Goal: Contribute content: Contribute content

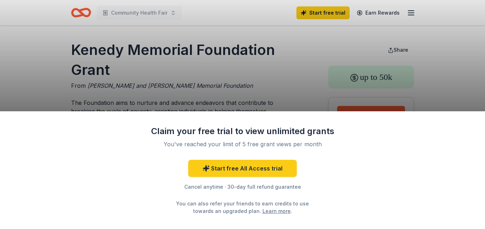
click at [123, 90] on div "Claim your free trial to view unlimited grants You've reached your limit of 5 f…" at bounding box center [242, 114] width 485 height 229
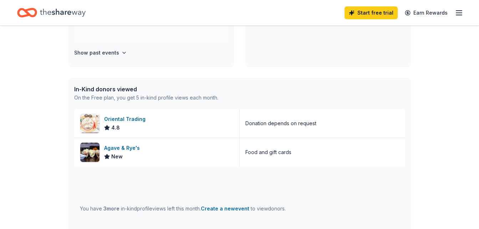
scroll to position [143, 0]
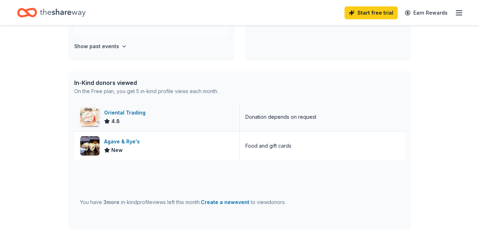
click at [130, 112] on div "Oriental Trading" at bounding box center [126, 112] width 44 height 9
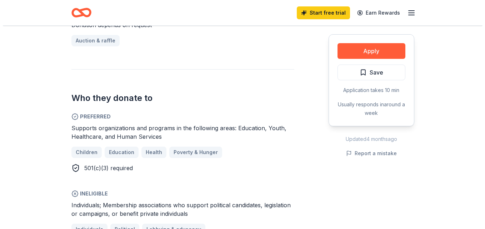
scroll to position [328, 0]
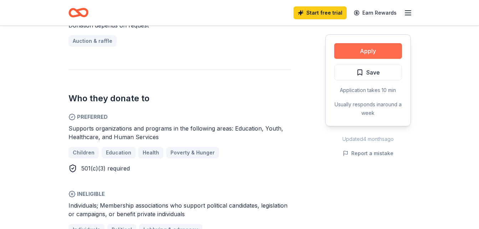
click at [366, 48] on button "Apply" at bounding box center [368, 51] width 68 height 16
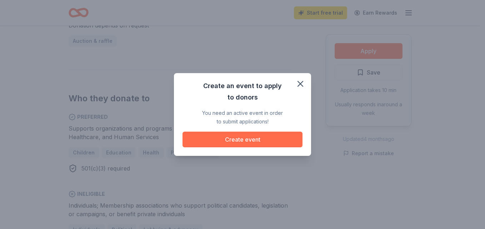
click at [248, 140] on button "Create event" at bounding box center [242, 140] width 120 height 16
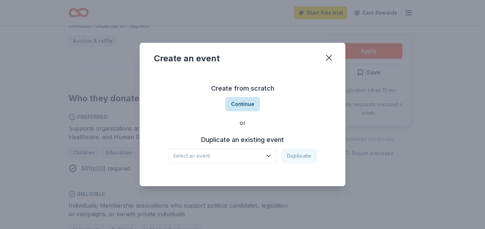
click at [246, 104] on button "Continue" at bounding box center [242, 104] width 35 height 14
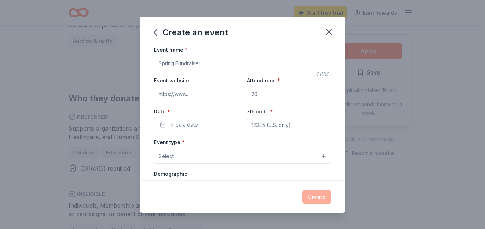
click at [320, 62] on input "Event name *" at bounding box center [242, 63] width 177 height 14
type input "Youth Community Service Food Security Initiative"
click at [260, 96] on input "Attendance *" at bounding box center [289, 94] width 84 height 14
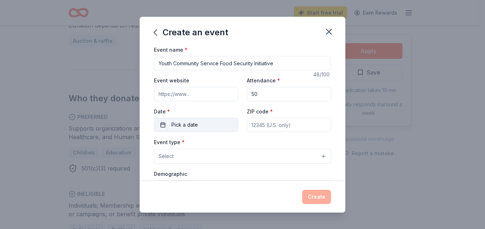
type input "50"
click at [208, 123] on button "Pick a date" at bounding box center [196, 125] width 84 height 14
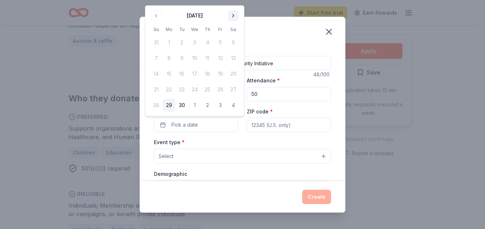
click at [232, 17] on button "Go to next month" at bounding box center [233, 16] width 10 height 10
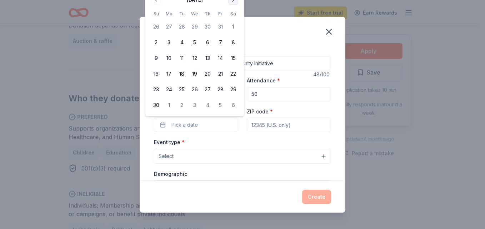
click at [232, 17] on th "Sa" at bounding box center [233, 13] width 13 height 7
click at [234, 1] on button "Go to next month" at bounding box center [233, 0] width 10 height 10
click at [154, 89] on button "21" at bounding box center [156, 89] width 13 height 13
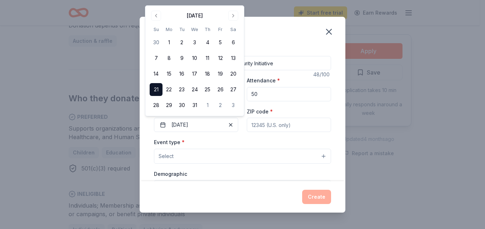
click at [166, 143] on label "Event type *" at bounding box center [169, 142] width 31 height 7
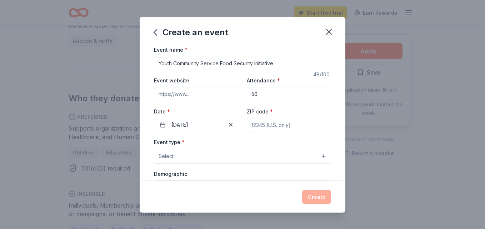
click at [247, 127] on input "ZIP code *" at bounding box center [289, 125] width 84 height 14
type input "77033"
click at [189, 153] on button "Select" at bounding box center [242, 156] width 177 height 15
click at [322, 184] on div "Create an event Event name * Youth Community Service Food Security Initiative 4…" at bounding box center [243, 115] width 206 height 196
click at [322, 184] on div "Create" at bounding box center [243, 196] width 206 height 31
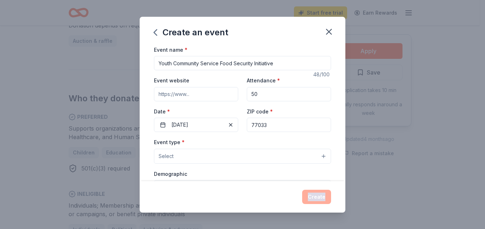
drag, startPoint x: 322, startPoint y: 184, endPoint x: 318, endPoint y: 157, distance: 26.8
click at [318, 157] on button "Select" at bounding box center [242, 156] width 177 height 15
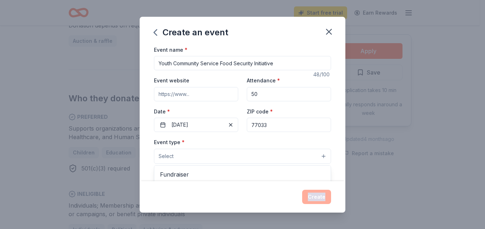
click at [318, 157] on button "Select" at bounding box center [242, 156] width 177 height 15
click at [174, 176] on label "Demographic" at bounding box center [170, 174] width 33 height 7
click at [177, 157] on button "Select" at bounding box center [242, 156] width 177 height 15
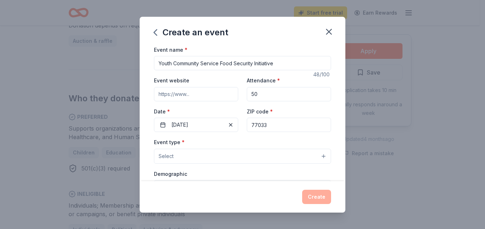
click at [169, 175] on label "Demographic" at bounding box center [170, 174] width 33 height 7
click at [176, 156] on button "Select" at bounding box center [242, 156] width 177 height 15
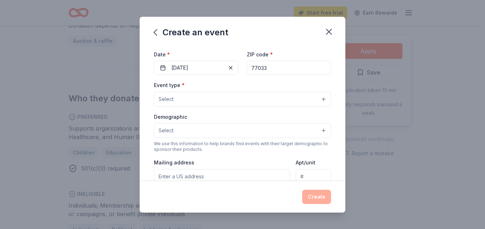
scroll to position [71, 0]
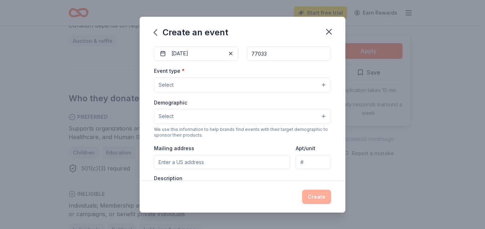
click at [164, 84] on span "Select" at bounding box center [165, 85] width 15 height 9
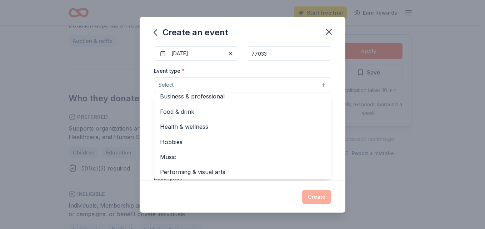
scroll to position [24, 0]
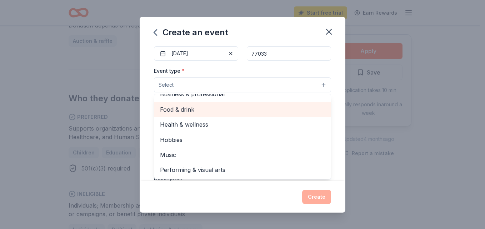
click at [183, 107] on span "Food & drink" at bounding box center [242, 109] width 165 height 9
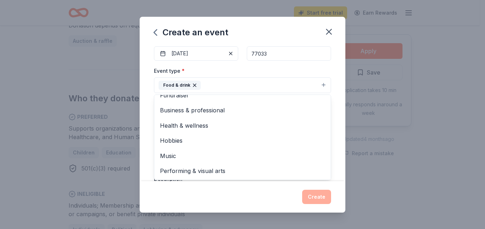
scroll to position [0, 0]
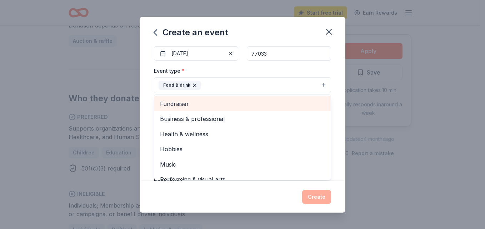
click at [184, 102] on span "Fundraiser" at bounding box center [242, 103] width 165 height 9
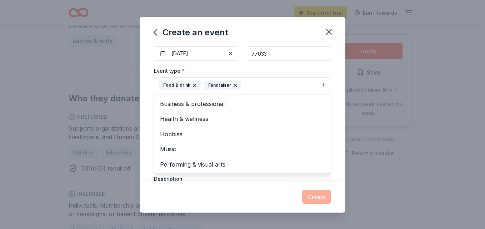
click at [232, 86] on icon "button" at bounding box center [235, 85] width 6 height 6
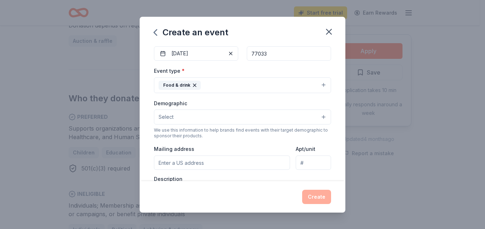
click at [317, 116] on button "Select" at bounding box center [242, 117] width 177 height 15
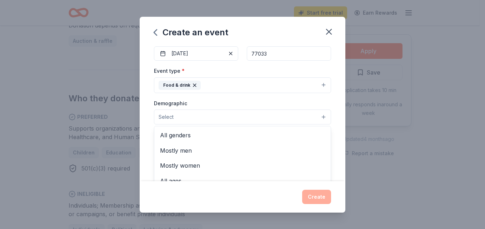
click at [181, 121] on button "Select" at bounding box center [242, 117] width 177 height 15
click at [320, 118] on button "Select" at bounding box center [242, 117] width 177 height 15
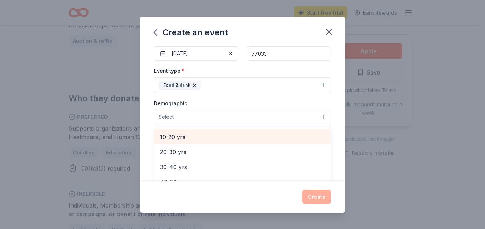
click at [181, 138] on span "10-20 yrs" at bounding box center [242, 136] width 165 height 9
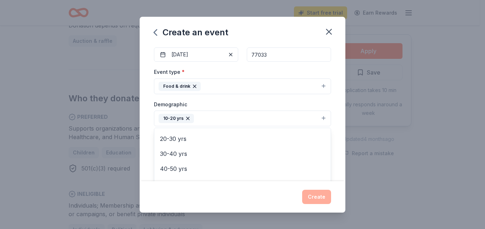
scroll to position [64, 0]
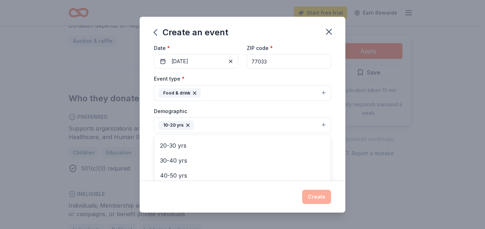
click at [319, 93] on div "Event type * Food & drink Demographic 10-20 yrs All genders Mostly men Mostly w…" at bounding box center [242, 150] width 177 height 152
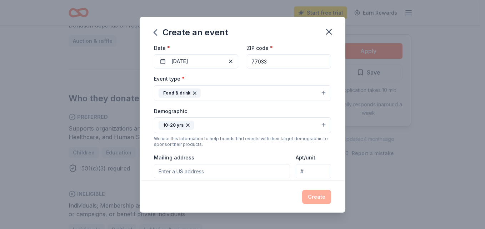
click at [178, 92] on div "Food & drink" at bounding box center [179, 92] width 42 height 9
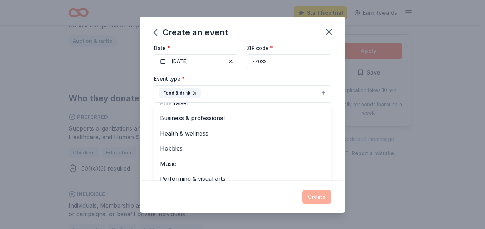
scroll to position [0, 0]
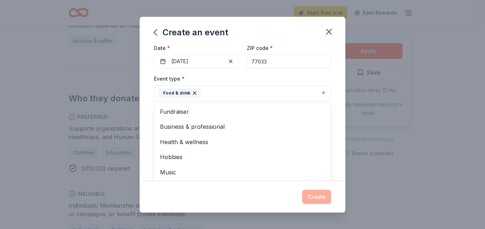
click at [193, 92] on icon "button" at bounding box center [195, 93] width 6 height 6
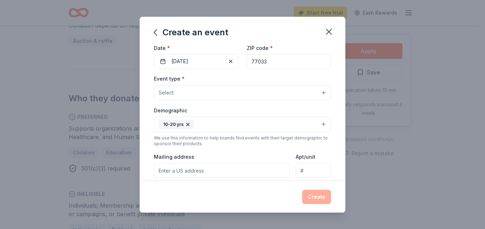
click at [317, 92] on button "Select" at bounding box center [242, 92] width 177 height 15
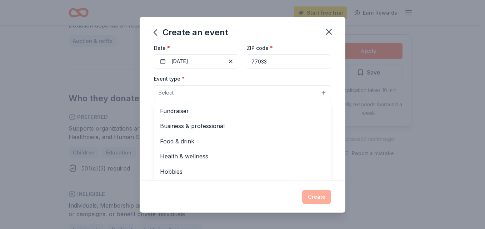
scroll to position [24, 0]
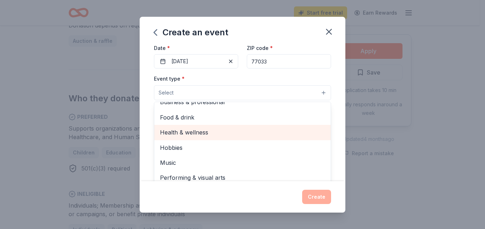
click at [190, 131] on span "Health & wellness" at bounding box center [242, 132] width 165 height 9
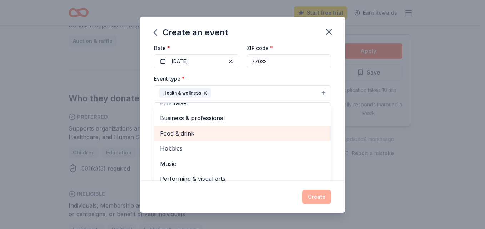
scroll to position [9, 0]
click at [190, 131] on span "Food & drink" at bounding box center [242, 133] width 165 height 9
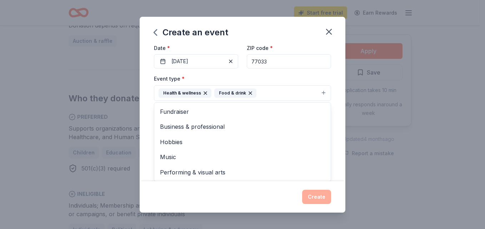
click at [247, 92] on icon "button" at bounding box center [250, 93] width 6 height 6
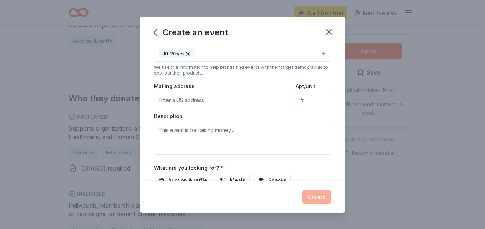
scroll to position [149, 0]
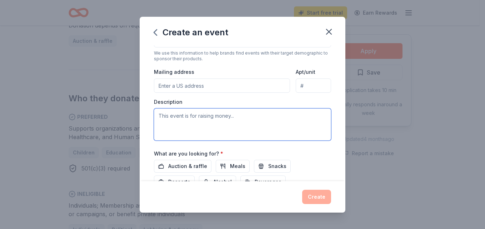
click at [237, 117] on textarea at bounding box center [242, 124] width 177 height 32
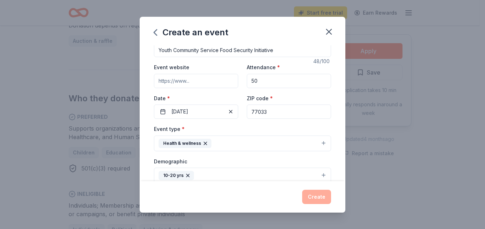
scroll to position [6, 0]
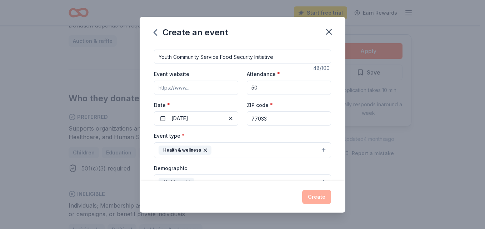
click at [279, 56] on input "Youth Community Service Food Security Initiative" at bounding box center [242, 57] width 177 height 14
type input "Y"
type input "Back to school Initiative"
click at [223, 148] on button "Health & wellness" at bounding box center [242, 150] width 177 height 16
click at [317, 149] on button "Health & wellness" at bounding box center [242, 150] width 177 height 16
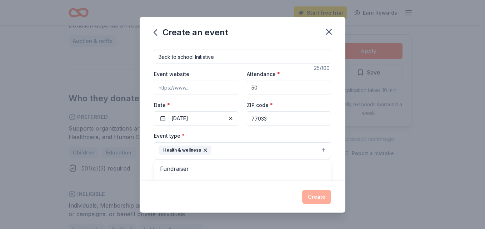
click at [317, 149] on button "Health & wellness" at bounding box center [242, 150] width 177 height 16
click at [185, 148] on div "Health & wellness" at bounding box center [184, 150] width 53 height 9
click at [204, 149] on icon "button" at bounding box center [205, 150] width 6 height 6
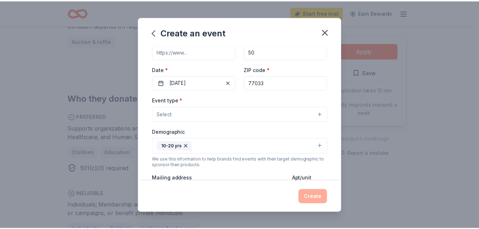
scroll to position [0, 0]
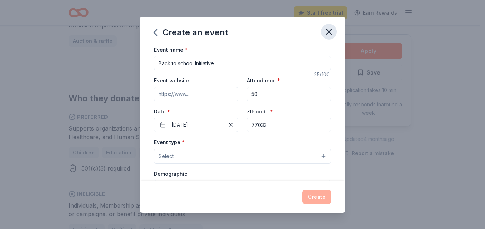
click at [328, 30] on icon "button" at bounding box center [329, 32] width 10 height 10
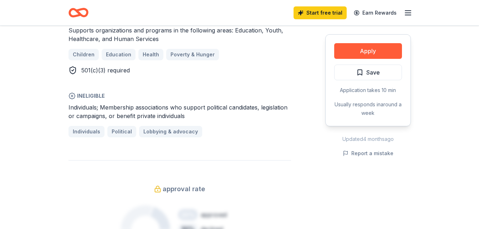
scroll to position [378, 0]
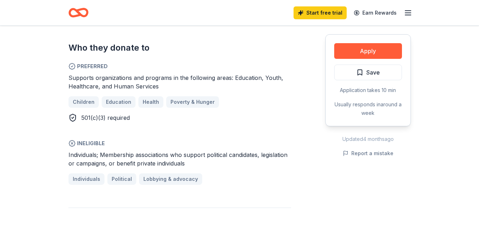
click at [83, 103] on div "Children Education Health Poverty & Hunger" at bounding box center [180, 101] width 223 height 11
